Goal: Information Seeking & Learning: Learn about a topic

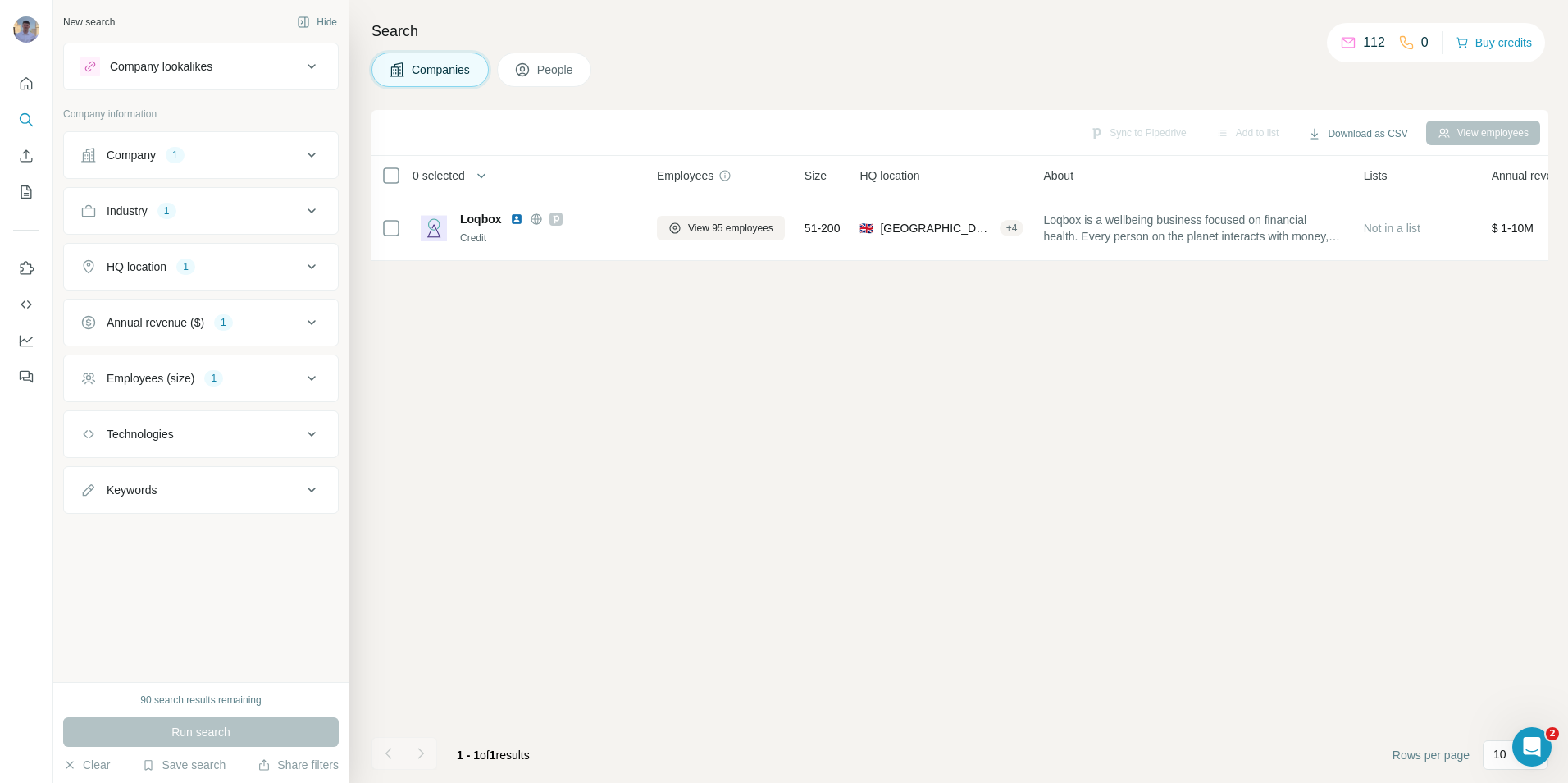
click at [267, 163] on div "Company 1" at bounding box center [192, 155] width 222 height 17
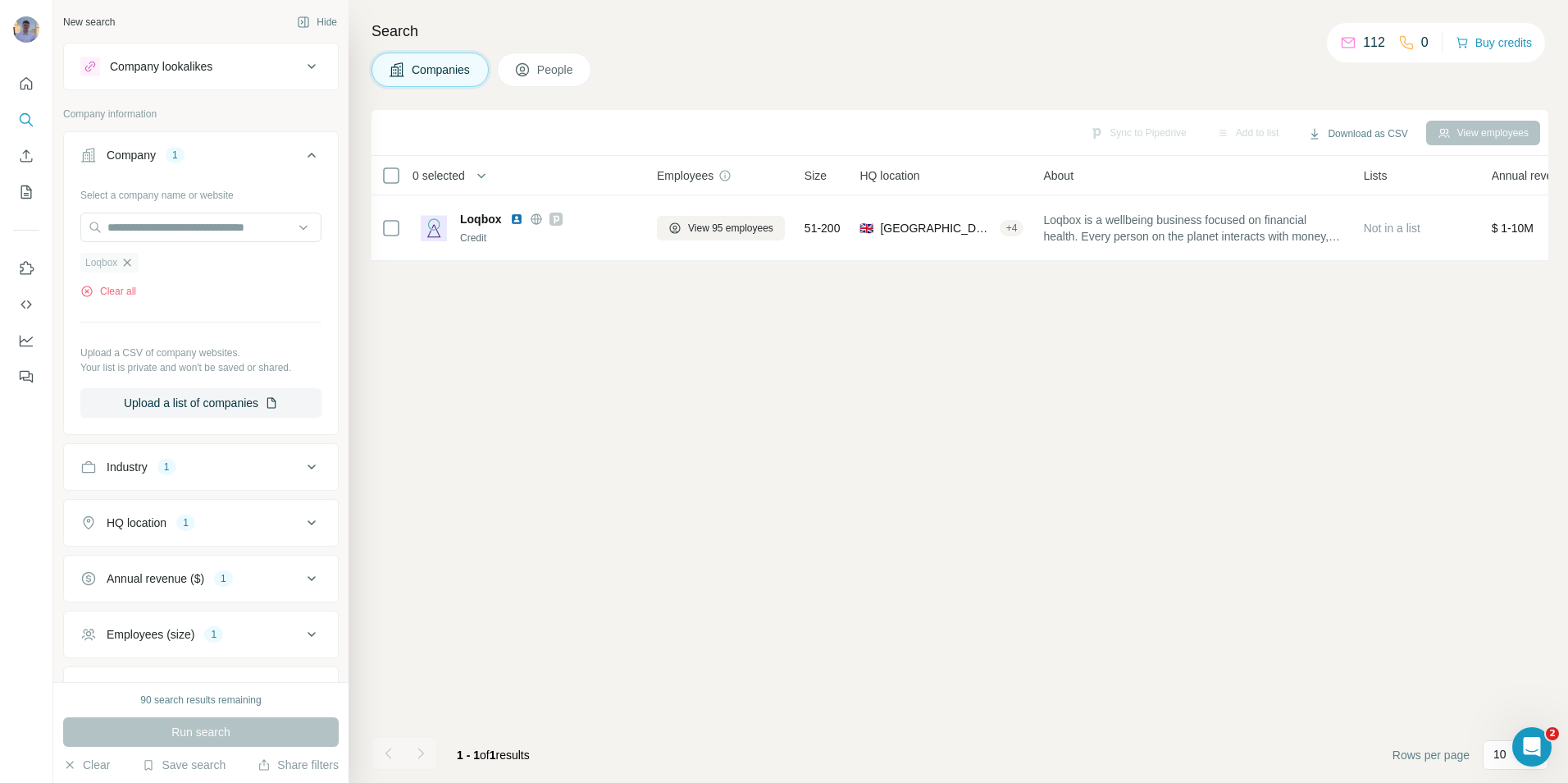
click at [133, 264] on icon "button" at bounding box center [127, 262] width 13 height 13
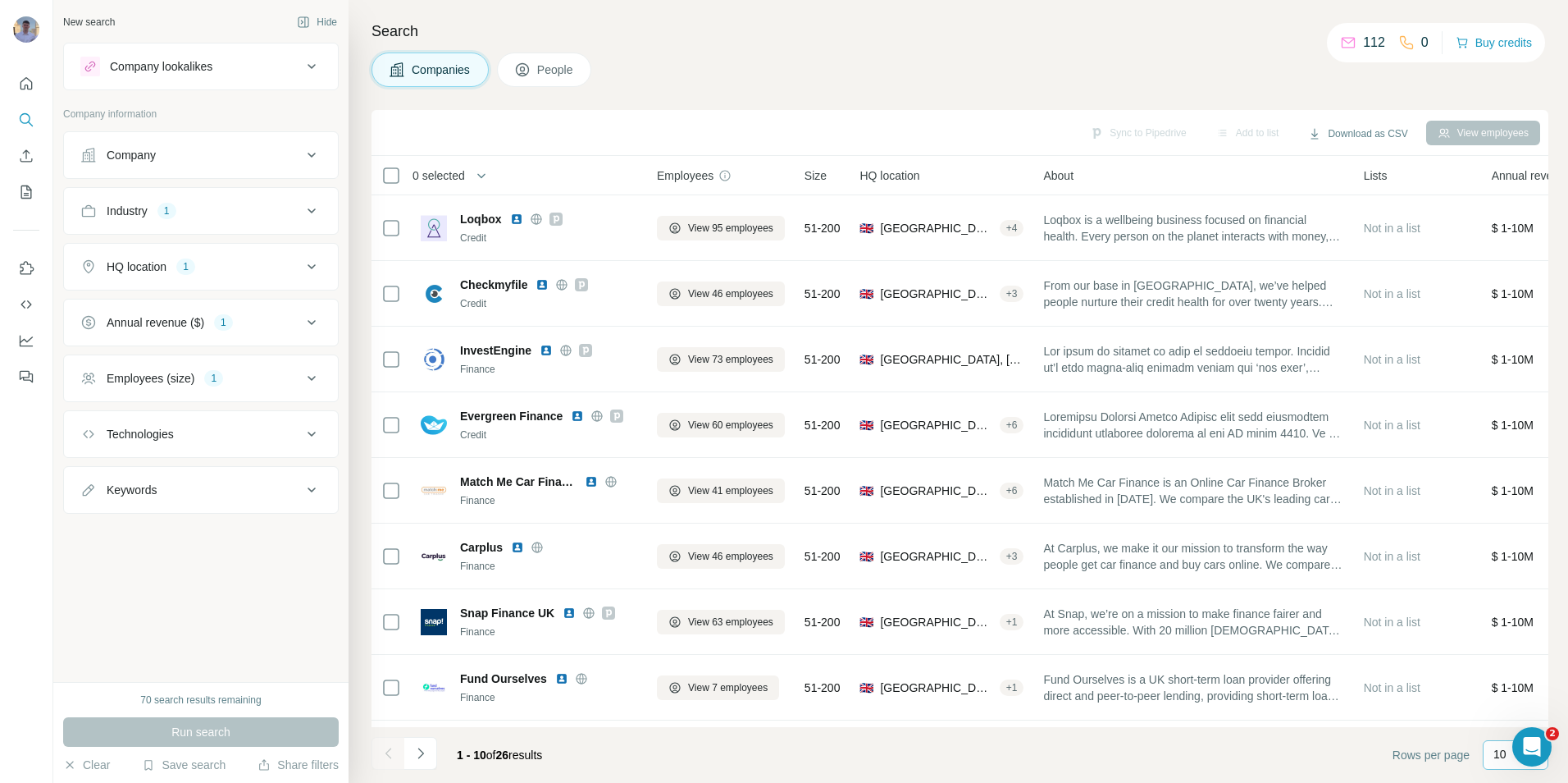
click at [1497, 756] on p "10" at bounding box center [1500, 754] width 13 height 17
click at [1515, 625] on div "60" at bounding box center [1515, 629] width 38 height 17
click at [296, 204] on div "Industry 1" at bounding box center [192, 210] width 222 height 17
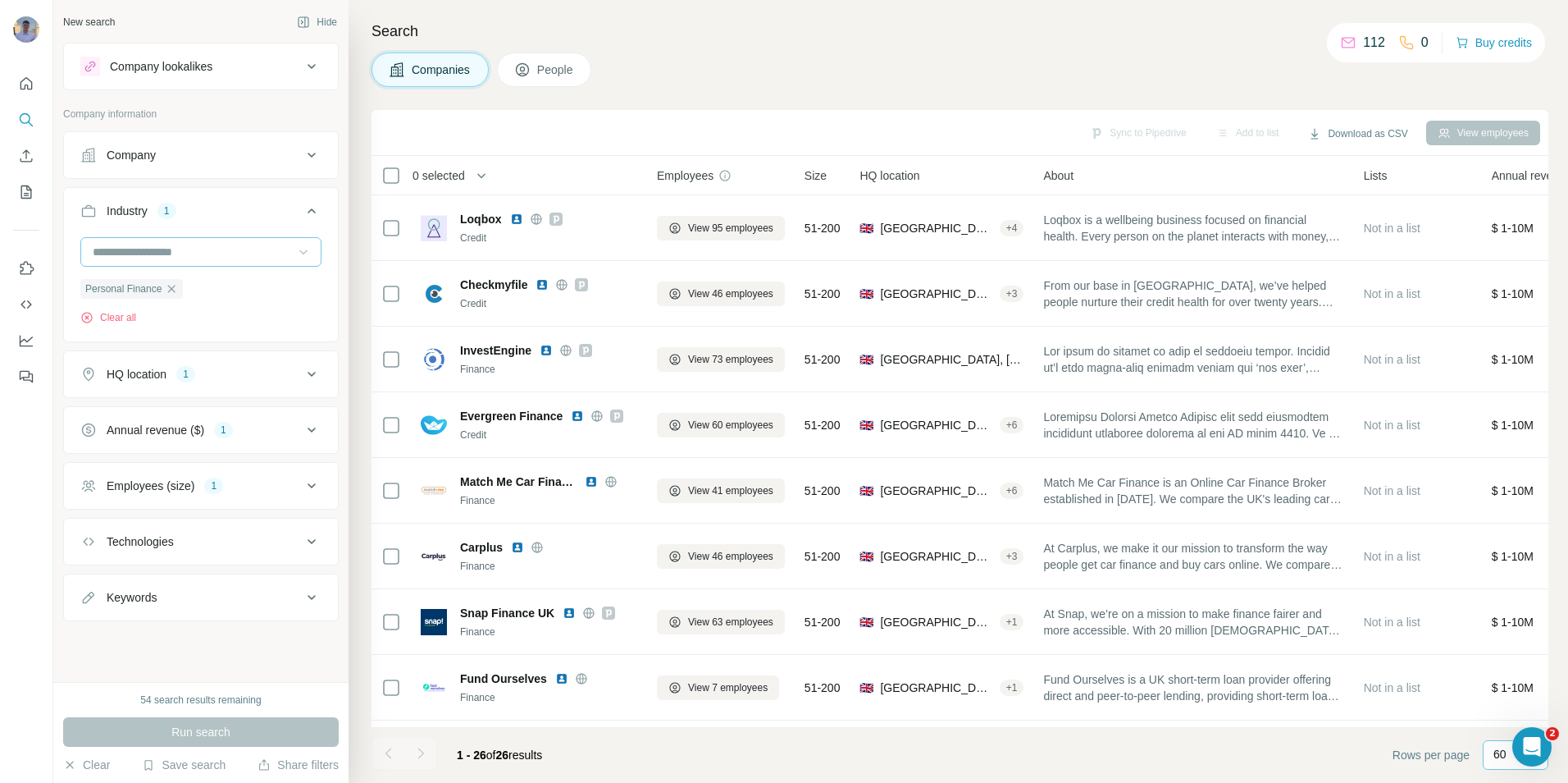
click at [296, 250] on icon at bounding box center [303, 251] width 17 height 17
click at [258, 250] on input at bounding box center [193, 251] width 202 height 19
click at [231, 250] on input at bounding box center [193, 251] width 202 height 19
click at [198, 333] on div "Financial Services" at bounding box center [201, 324] width 213 height 17
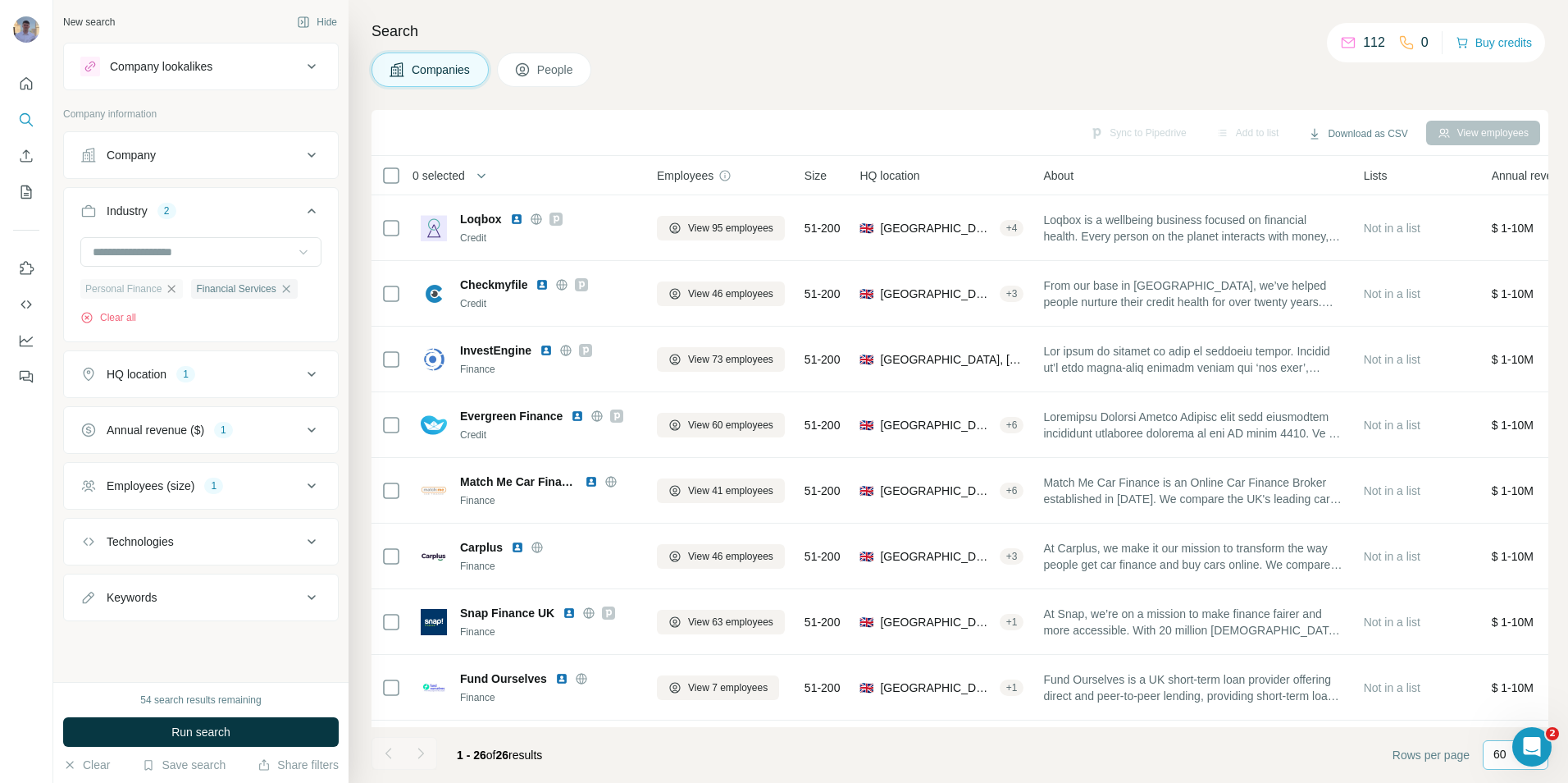
click at [175, 287] on icon "button" at bounding box center [170, 288] width 13 height 13
click at [302, 149] on icon at bounding box center [311, 155] width 19 height 19
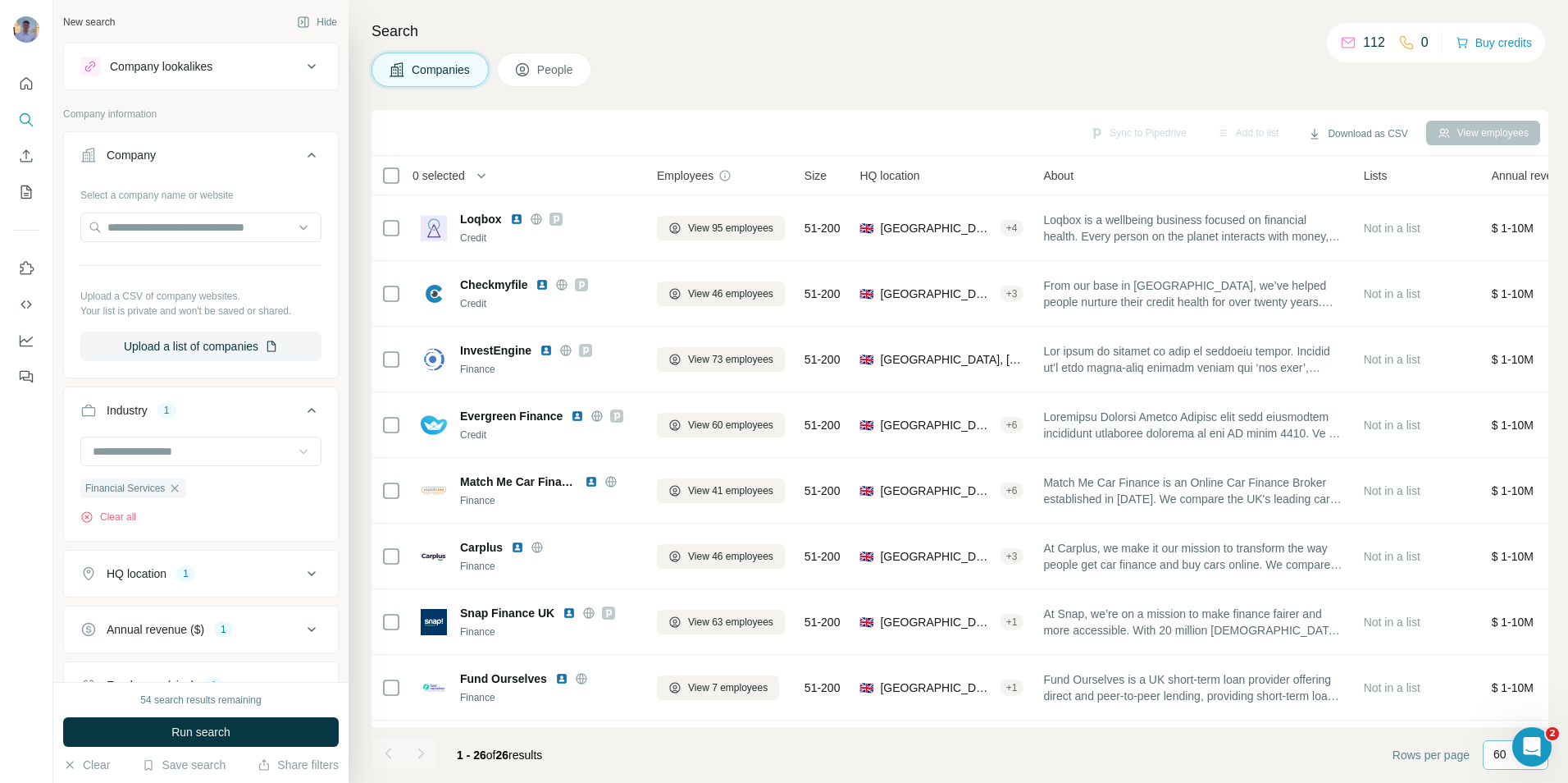
click at [302, 149] on icon at bounding box center [311, 155] width 19 height 19
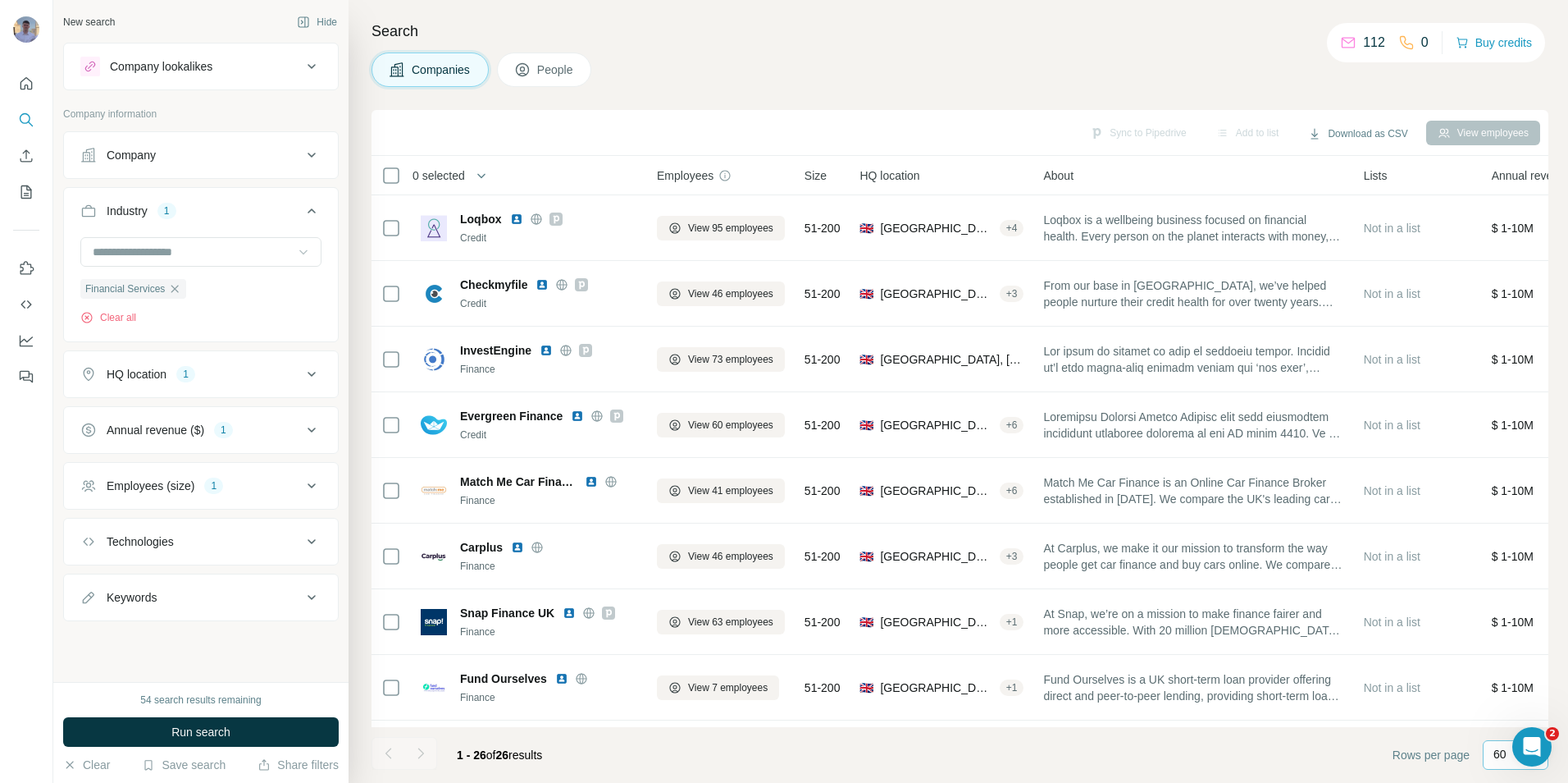
click at [321, 608] on button "Keywords" at bounding box center [201, 597] width 273 height 39
click at [308, 373] on icon at bounding box center [311, 374] width 8 height 5
click at [192, 732] on span "Run search" at bounding box center [201, 731] width 59 height 17
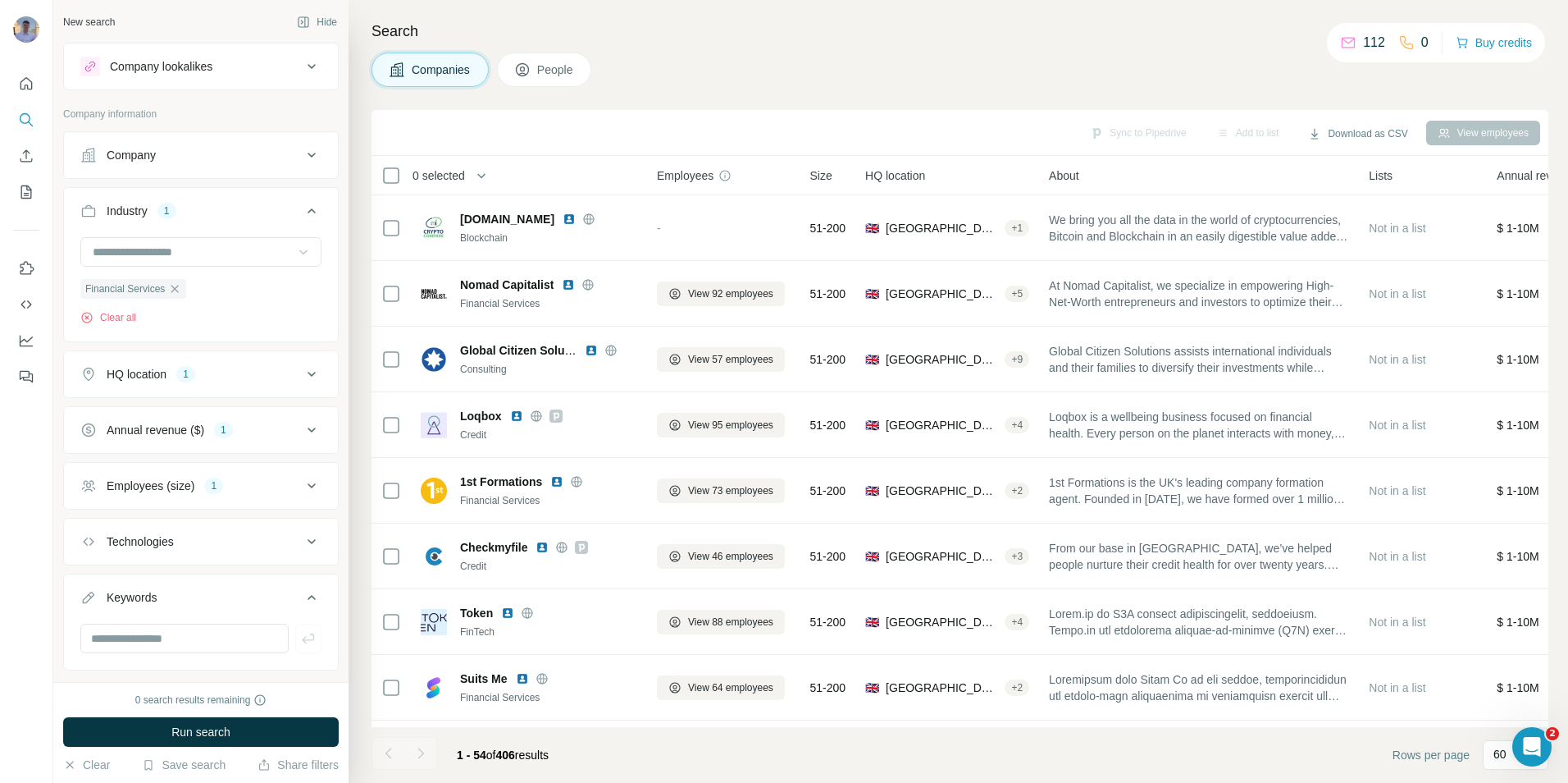
drag, startPoint x: 928, startPoint y: 42, endPoint x: 864, endPoint y: 1, distance: 76.0
click at [928, 42] on h4 "Search" at bounding box center [960, 31] width 1177 height 23
